Goal: Task Accomplishment & Management: Manage account settings

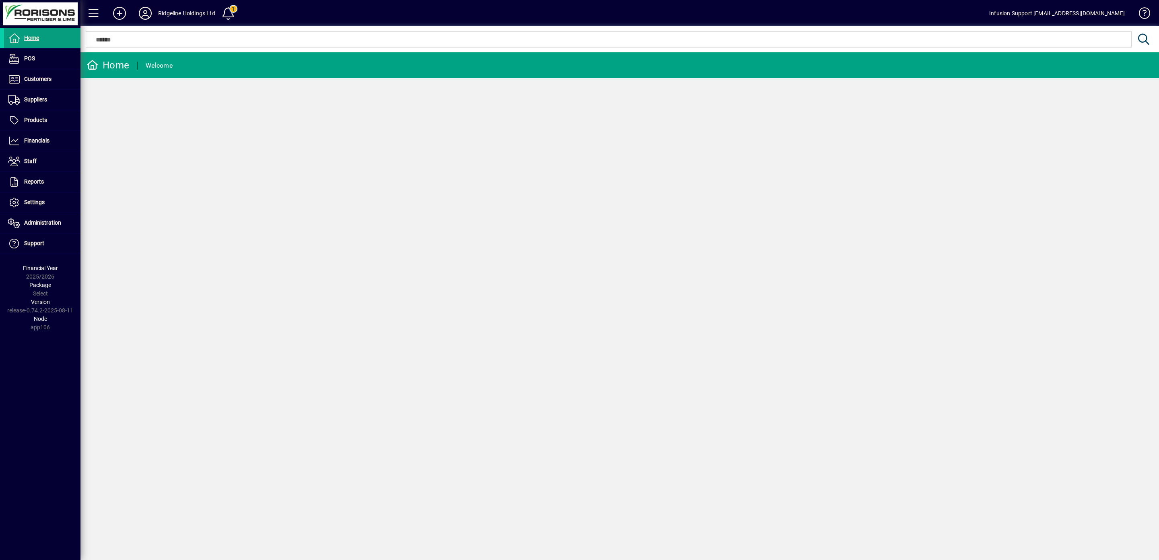
click at [147, 14] on icon at bounding box center [145, 13] width 16 height 13
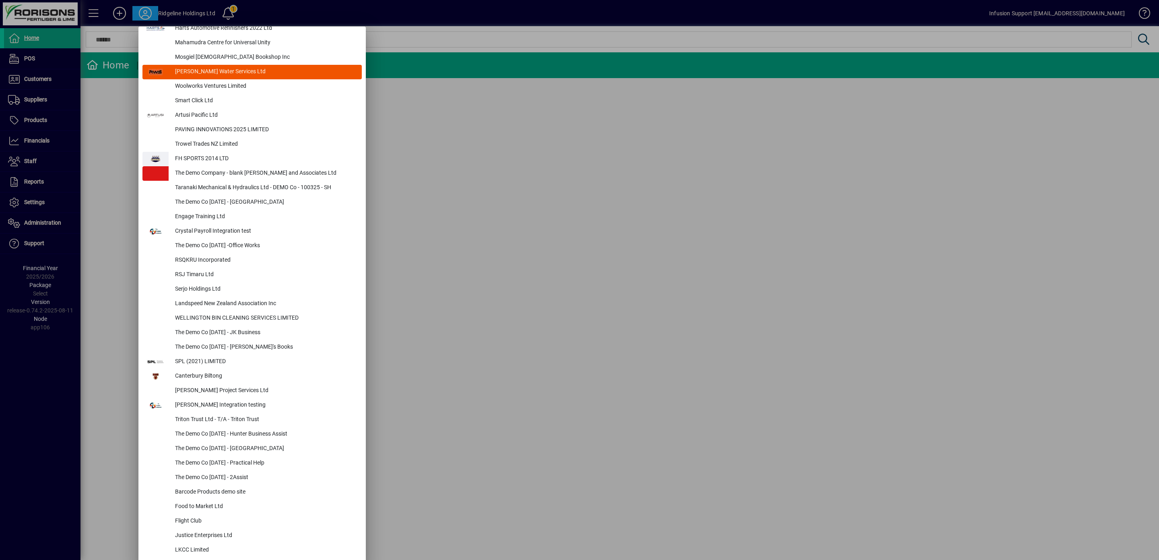
scroll to position [3404, 0]
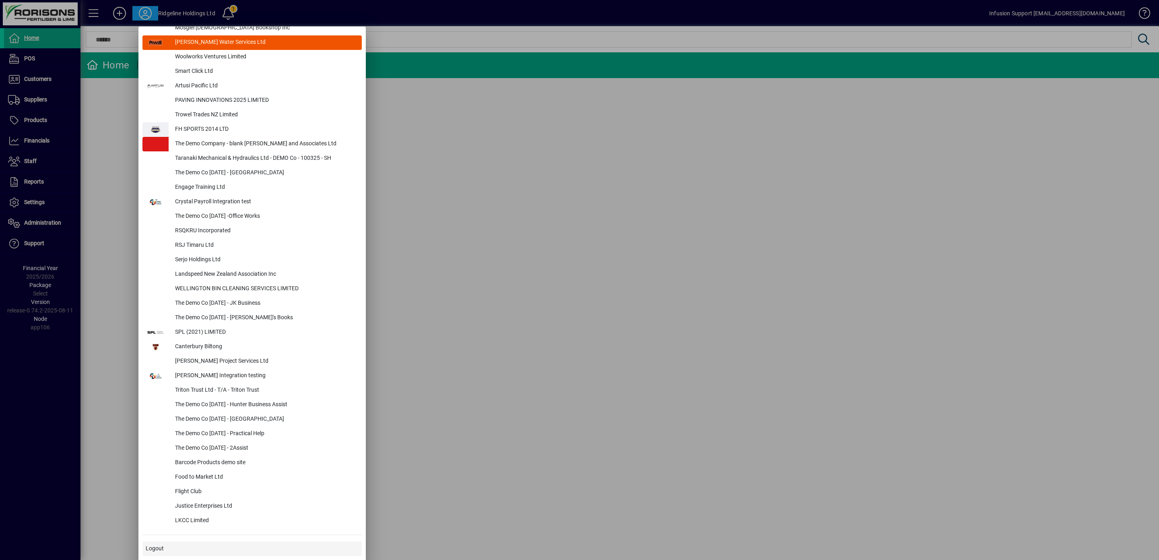
click at [162, 550] on span "Logout" at bounding box center [155, 548] width 18 height 8
